Goal: Information Seeking & Learning: Learn about a topic

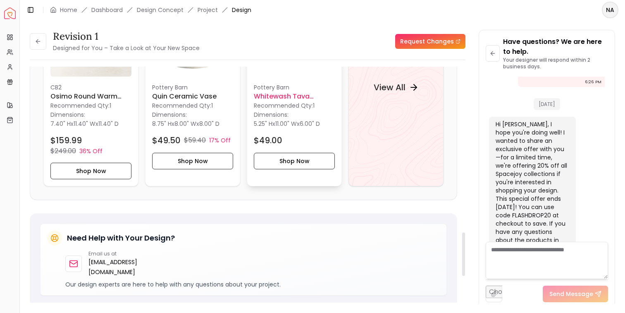
scroll to position [893, 0]
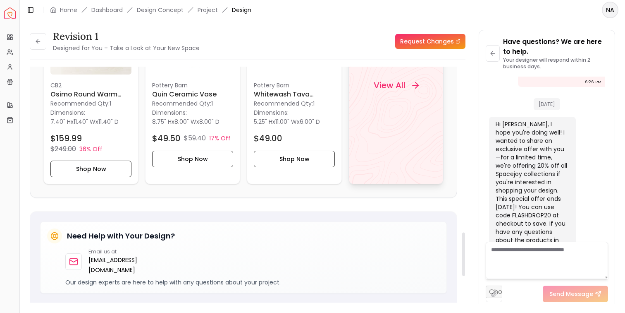
click at [362, 146] on div "View All" at bounding box center [396, 85] width 95 height 198
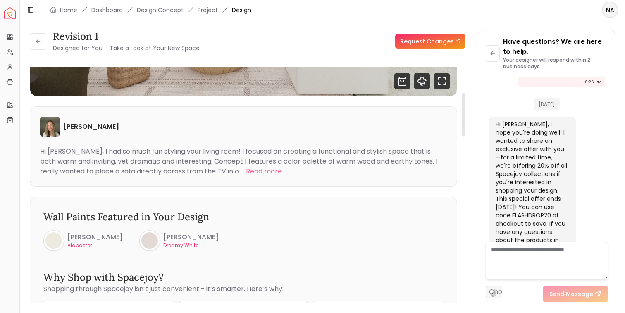
scroll to position [0, 0]
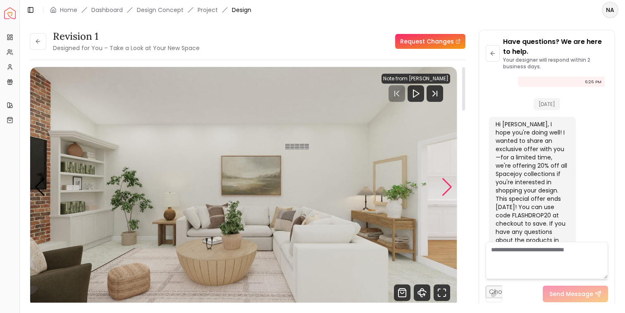
click at [445, 185] on div "Next slide" at bounding box center [447, 187] width 11 height 18
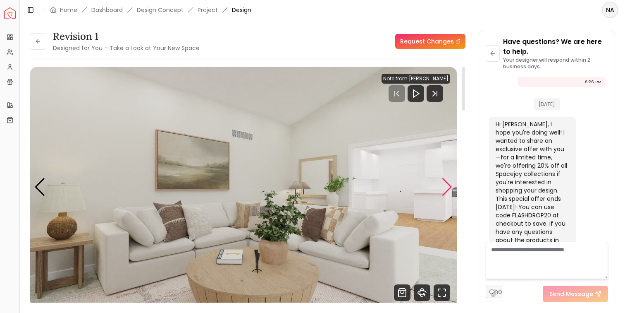
click at [445, 185] on div "Next slide" at bounding box center [447, 187] width 11 height 18
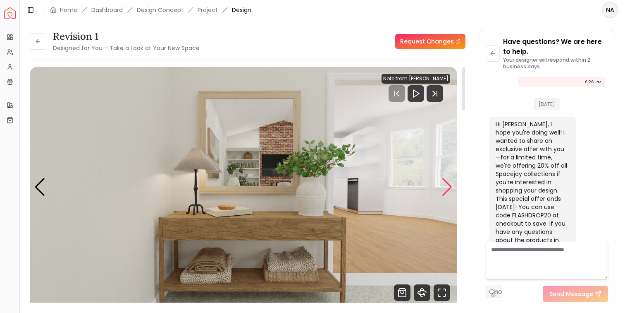
click at [445, 185] on div "Next slide" at bounding box center [447, 187] width 11 height 18
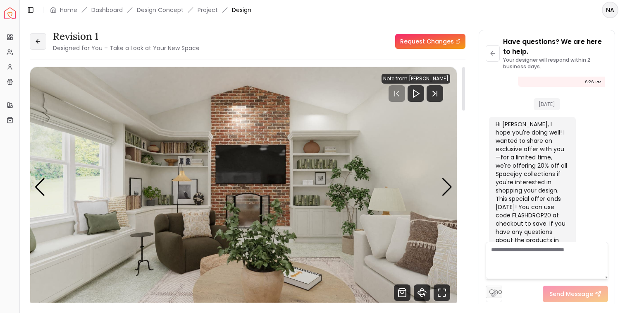
click at [37, 42] on icon at bounding box center [37, 41] width 2 height 4
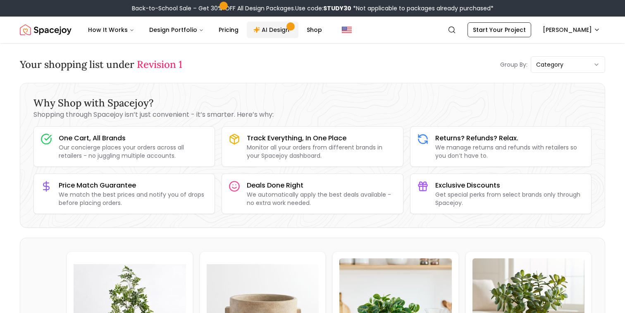
click at [273, 31] on link "AI Design" at bounding box center [273, 30] width 52 height 17
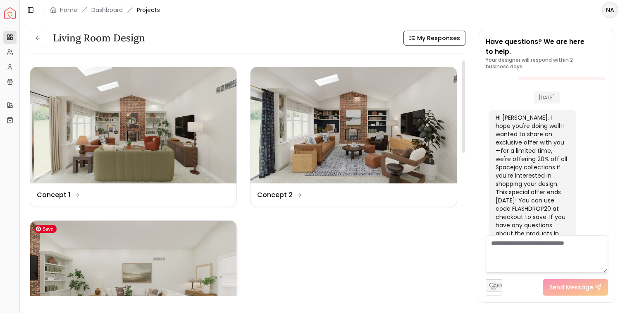
click at [94, 246] on img at bounding box center [133, 278] width 206 height 116
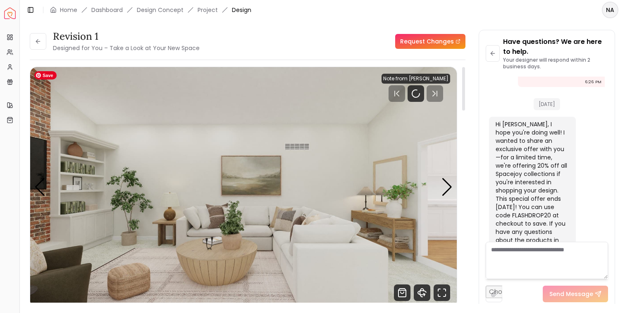
scroll to position [1, 0]
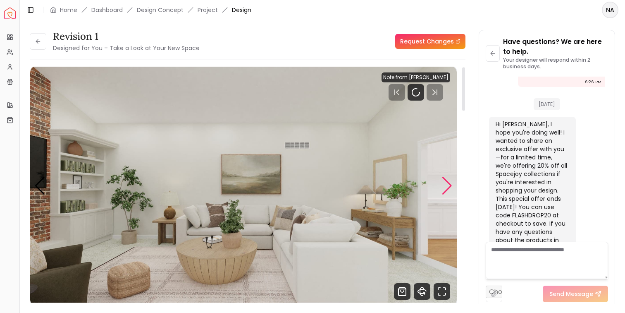
click at [449, 181] on div "Next slide" at bounding box center [447, 186] width 11 height 18
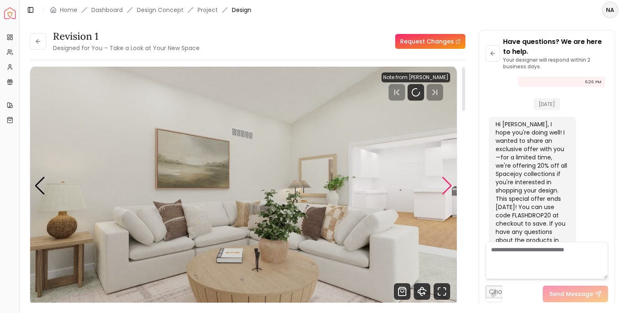
click at [449, 181] on div "Next slide" at bounding box center [447, 186] width 11 height 18
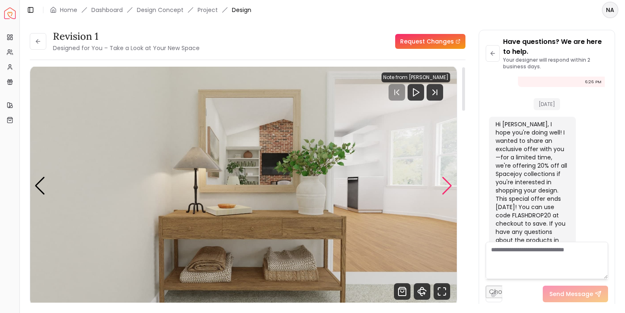
click at [449, 181] on div "Next slide" at bounding box center [447, 186] width 11 height 18
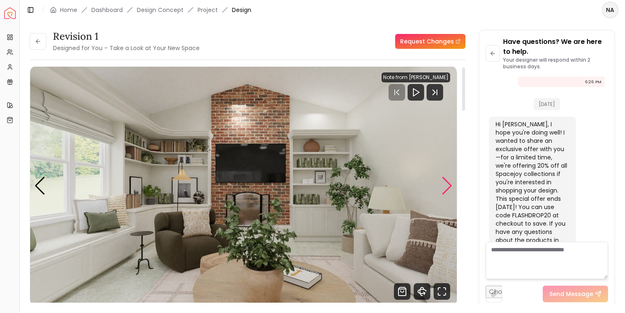
click at [449, 181] on div "Next slide" at bounding box center [447, 186] width 11 height 18
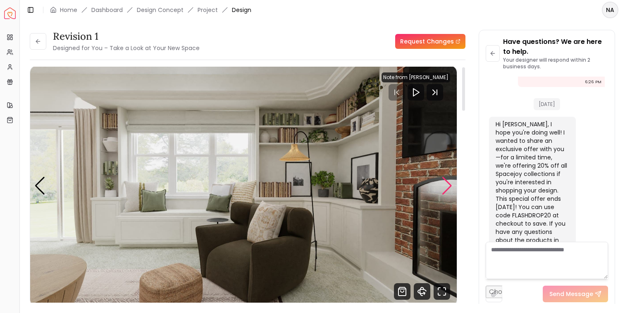
click at [449, 181] on div "Next slide" at bounding box center [447, 186] width 11 height 18
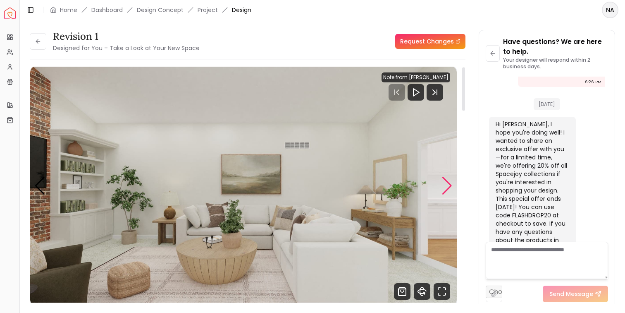
click at [449, 181] on div "Next slide" at bounding box center [447, 186] width 11 height 18
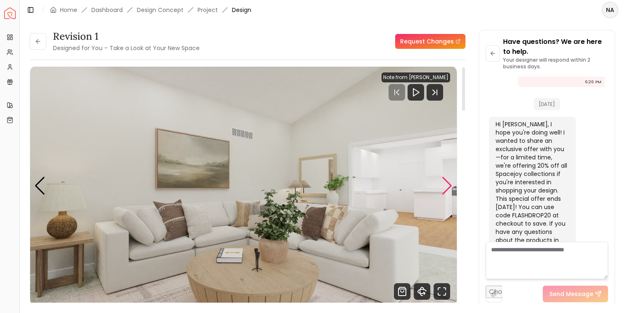
click at [449, 181] on div "Next slide" at bounding box center [447, 186] width 11 height 18
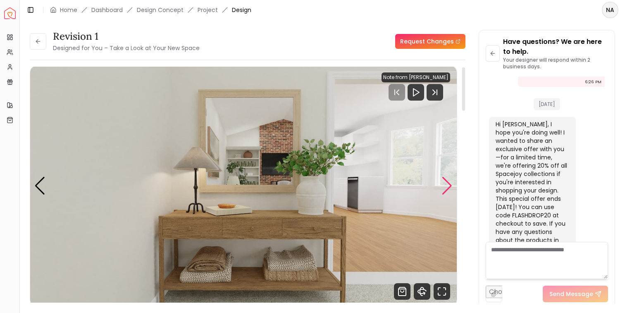
click at [449, 181] on div "Next slide" at bounding box center [447, 186] width 11 height 18
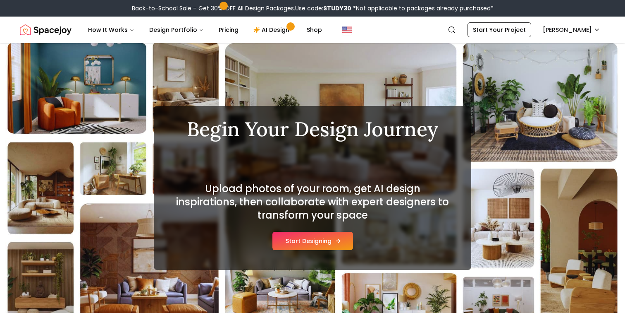
click at [302, 242] on button "Start Designing" at bounding box center [312, 241] width 81 height 18
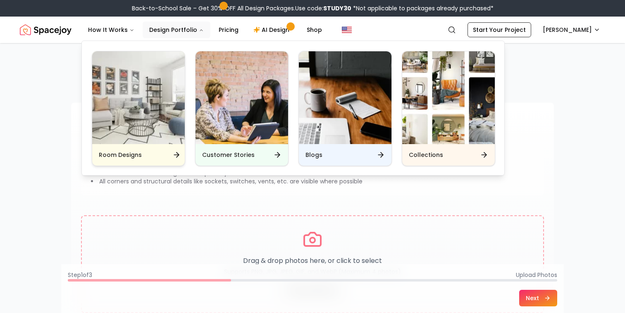
click at [160, 159] on div "Room Designs" at bounding box center [138, 155] width 93 height 22
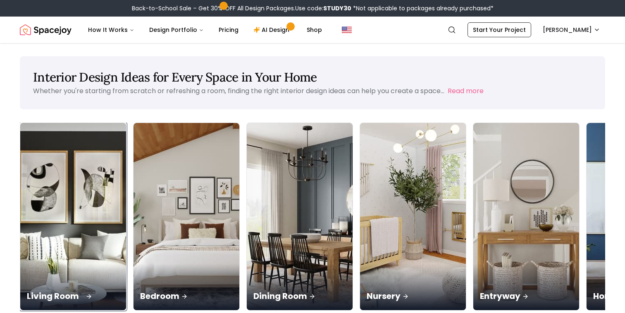
click at [74, 263] on div "Living Room" at bounding box center [73, 286] width 106 height 46
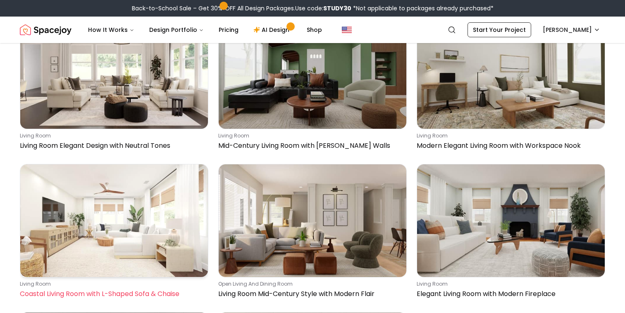
scroll to position [2949, 0]
